Goal: Task Accomplishment & Management: Manage account settings

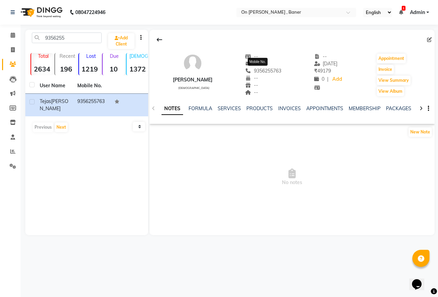
click at [252, 70] on span "9356255763" at bounding box center [263, 71] width 36 height 6
copy span "9356255763"
click at [14, 36] on icon at bounding box center [13, 34] width 4 height 5
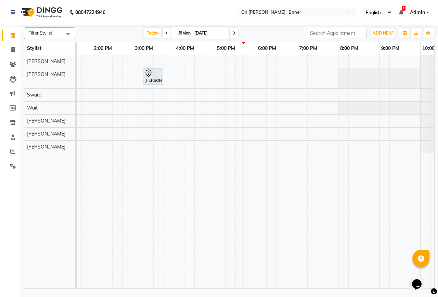
scroll to position [0, 258]
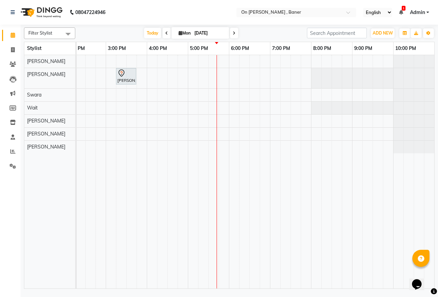
click at [212, 120] on div "[PERSON_NAME], TK01, 03:15 PM-03:45 PM, Women: RICA Strip Waxing (Full Arms + F…" at bounding box center [126, 171] width 616 height 233
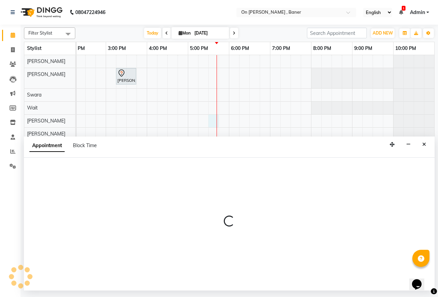
select select "84499"
select select "1050"
select select "tentative"
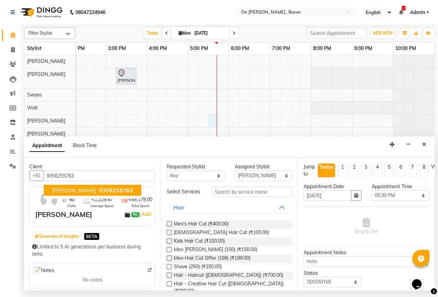
click at [71, 190] on span "[PERSON_NAME]" at bounding box center [74, 190] width 44 height 7
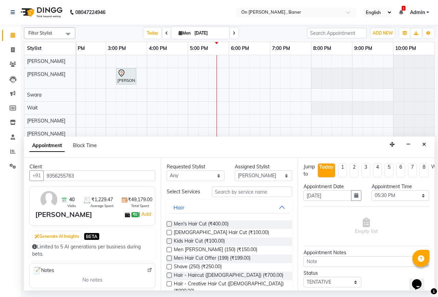
type input "9356255763"
click at [223, 195] on input "text" at bounding box center [252, 191] width 80 height 11
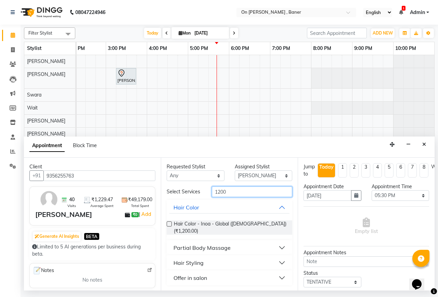
type input "1200"
click at [195, 275] on div "Offer in salon" at bounding box center [190, 278] width 34 height 8
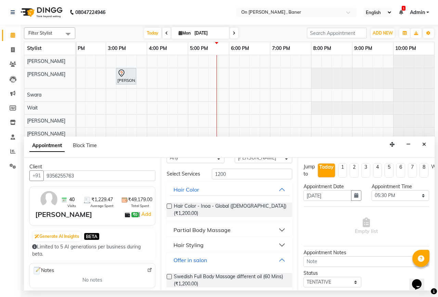
scroll to position [20, 0]
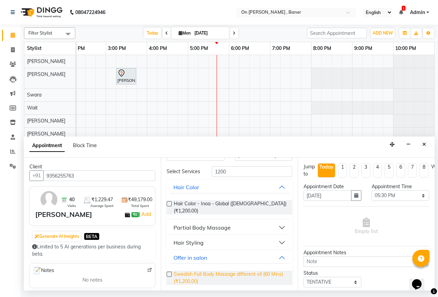
click at [199, 278] on span "Swedish Full Body Massage different oil (60 Mins) (₹1,200.00)" at bounding box center [230, 277] width 113 height 14
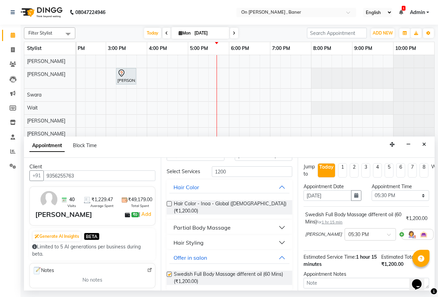
checkbox input "false"
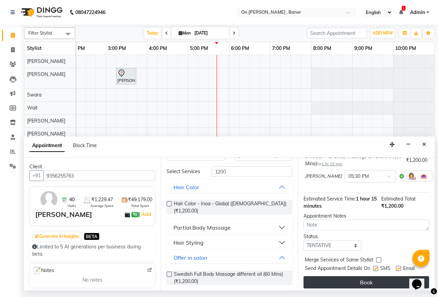
scroll to position [67, 0]
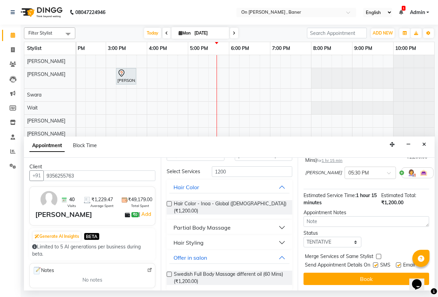
drag, startPoint x: 378, startPoint y: 250, endPoint x: 376, endPoint y: 260, distance: 10.1
click at [378, 254] on label at bounding box center [378, 256] width 5 height 5
click at [378, 255] on input "checkbox" at bounding box center [378, 257] width 4 height 4
checkbox input "true"
drag, startPoint x: 376, startPoint y: 260, endPoint x: 377, endPoint y: 270, distance: 10.3
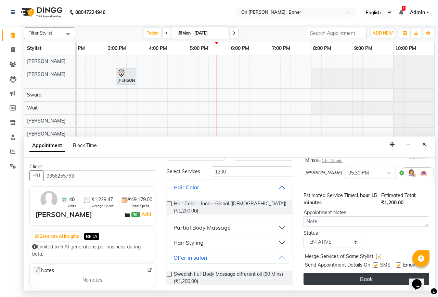
click at [376, 262] on label at bounding box center [375, 264] width 5 height 5
click at [376, 263] on input "checkbox" at bounding box center [375, 265] width 4 height 4
checkbox input "false"
click at [377, 273] on button "Book" at bounding box center [365, 279] width 125 height 12
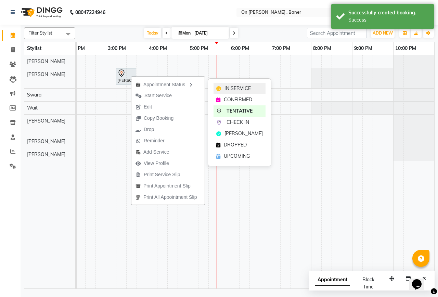
click at [246, 89] on span "IN SERVICE" at bounding box center [237, 88] width 26 height 7
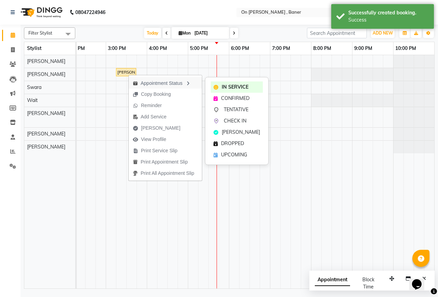
click at [150, 85] on div "Appointment Status" at bounding box center [165, 83] width 73 height 12
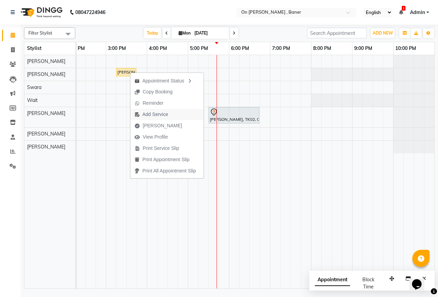
click at [160, 113] on span "Add Service" at bounding box center [155, 114] width 26 height 7
select select "9050"
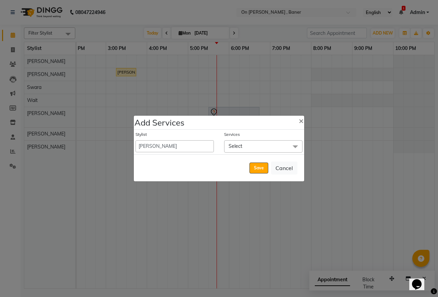
drag, startPoint x: 242, startPoint y: 140, endPoint x: 242, endPoint y: 144, distance: 4.1
click at [242, 141] on span "Select" at bounding box center [263, 146] width 78 height 12
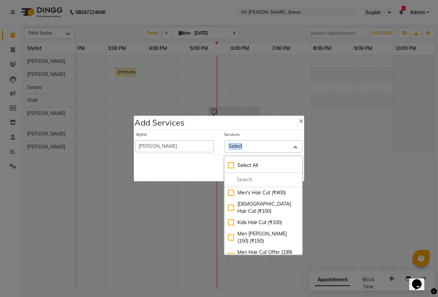
click at [242, 145] on span "Select" at bounding box center [263, 146] width 78 height 12
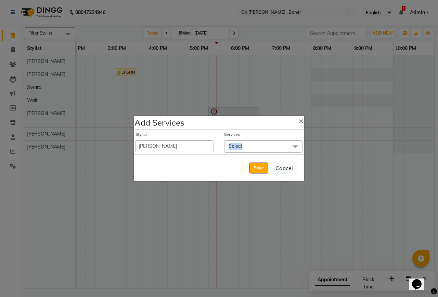
click at [240, 146] on span "Select" at bounding box center [235, 146] width 14 height 6
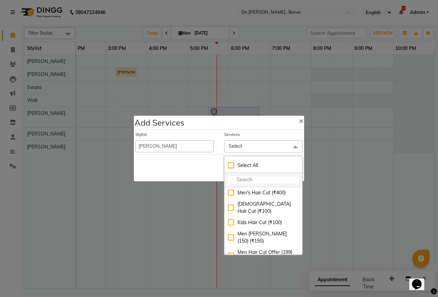
click at [242, 177] on input "multiselect-search" at bounding box center [263, 179] width 71 height 7
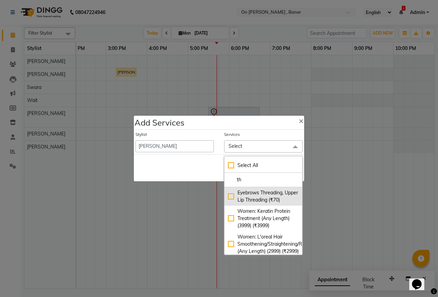
type input "th"
click at [248, 202] on div "Eyebrows Threading, Upper Lip Threading (₹70)" at bounding box center [263, 196] width 71 height 14
checkbox input "true"
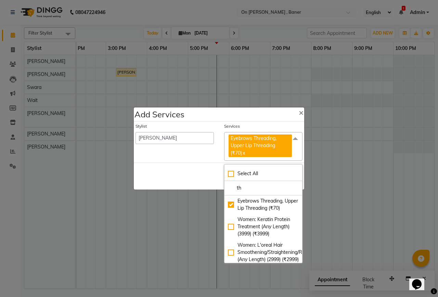
click at [201, 173] on div "Save Cancel" at bounding box center [219, 175] width 170 height 27
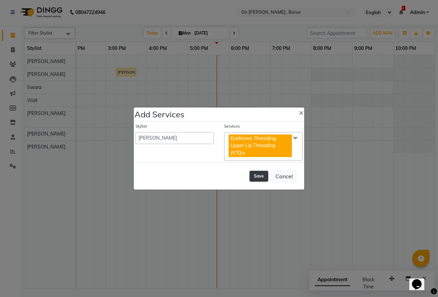
click at [262, 177] on button "Save" at bounding box center [258, 176] width 19 height 11
select select "10221"
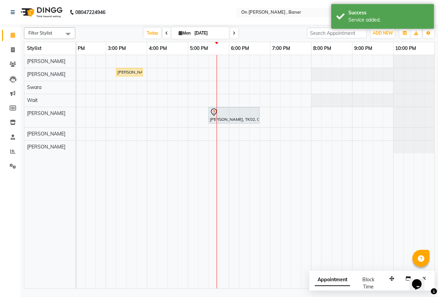
click at [149, 27] on div "Filter Stylist Select All [PERSON_NAME] Swara Wait [PERSON_NAME] [PERSON_NAME] …" at bounding box center [229, 33] width 410 height 12
click at [149, 31] on span "Today" at bounding box center [152, 33] width 17 height 11
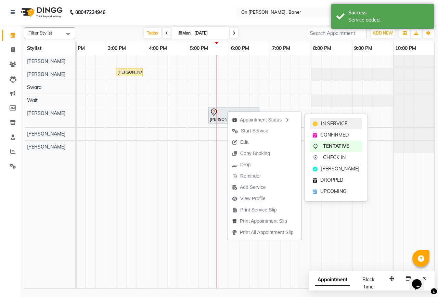
click at [331, 121] on span "IN SERVICE" at bounding box center [334, 123] width 26 height 7
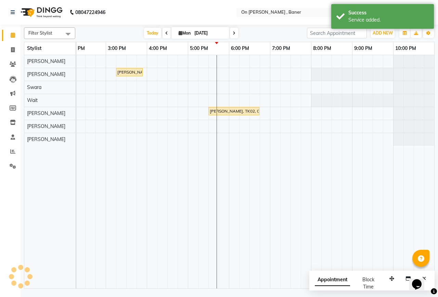
click at [269, 34] on div "[DATE] [DATE]" at bounding box center [191, 33] width 225 height 10
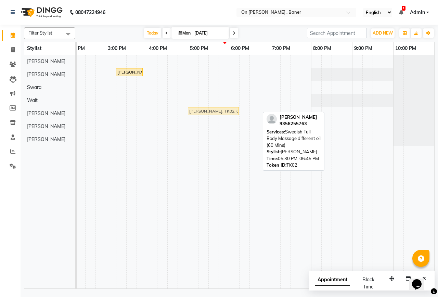
drag, startPoint x: 251, startPoint y: 115, endPoint x: 228, endPoint y: 117, distance: 23.1
click at [228, 117] on div "[PERSON_NAME], TK01, 03:15 PM-03:55 PM, Women: RICA Strip Waxing (Full Arms + F…" at bounding box center [126, 171] width 616 height 233
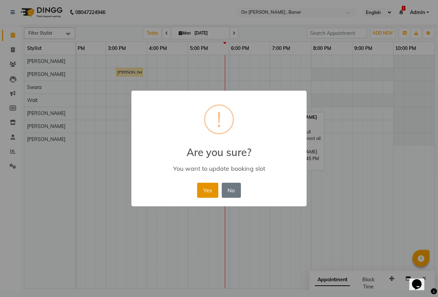
click at [209, 195] on button "Yes" at bounding box center [207, 190] width 21 height 15
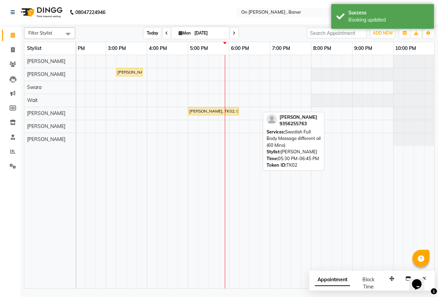
click at [155, 34] on span "Today" at bounding box center [152, 33] width 17 height 11
click at [273, 25] on div "Filter Stylist Select All [PERSON_NAME] Swara Wait [PERSON_NAME] [PERSON_NAME] …" at bounding box center [229, 157] width 410 height 264
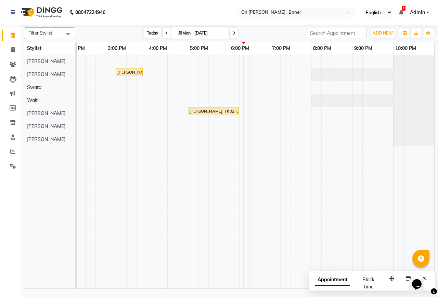
click at [144, 35] on span "Today" at bounding box center [152, 33] width 17 height 11
